Goal: Transaction & Acquisition: Purchase product/service

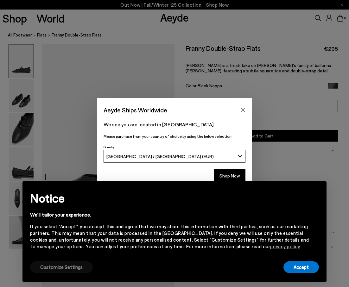
click at [68, 265] on button "Customize Settings" at bounding box center [61, 267] width 63 height 12
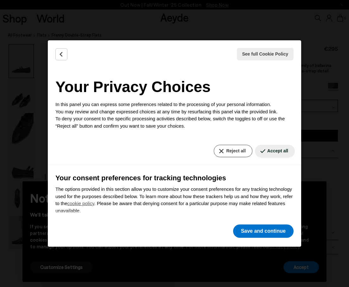
click at [241, 153] on button "Reject all" at bounding box center [233, 151] width 38 height 12
click at [271, 231] on button "Save and continue" at bounding box center [263, 230] width 61 height 13
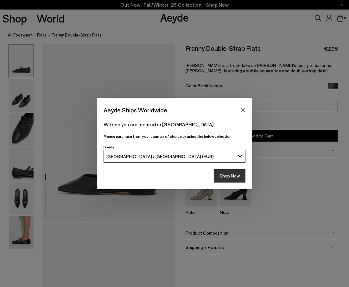
click at [231, 176] on button "Shop Now" at bounding box center [229, 175] width 31 height 13
click at [241, 111] on icon "Close" at bounding box center [243, 109] width 5 height 5
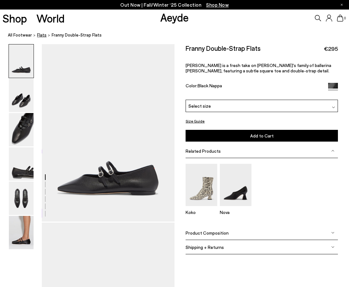
click at [37, 35] on span "flats" at bounding box center [42, 34] width 10 height 5
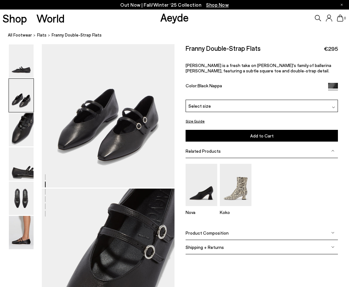
scroll to position [227, 0]
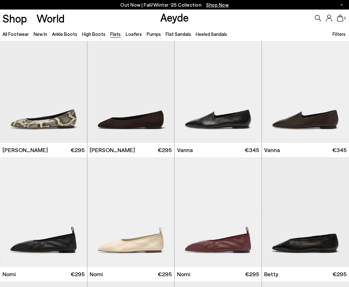
scroll to position [132, 0]
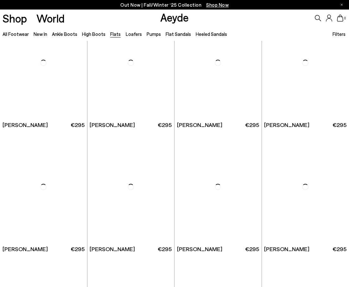
scroll to position [1273, 0]
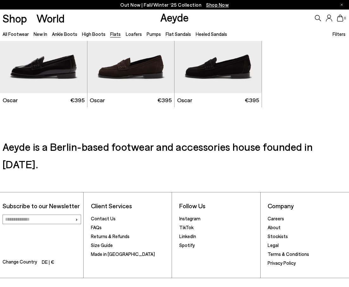
scroll to position [2657, 0]
